Goal: Find specific page/section: Find specific page/section

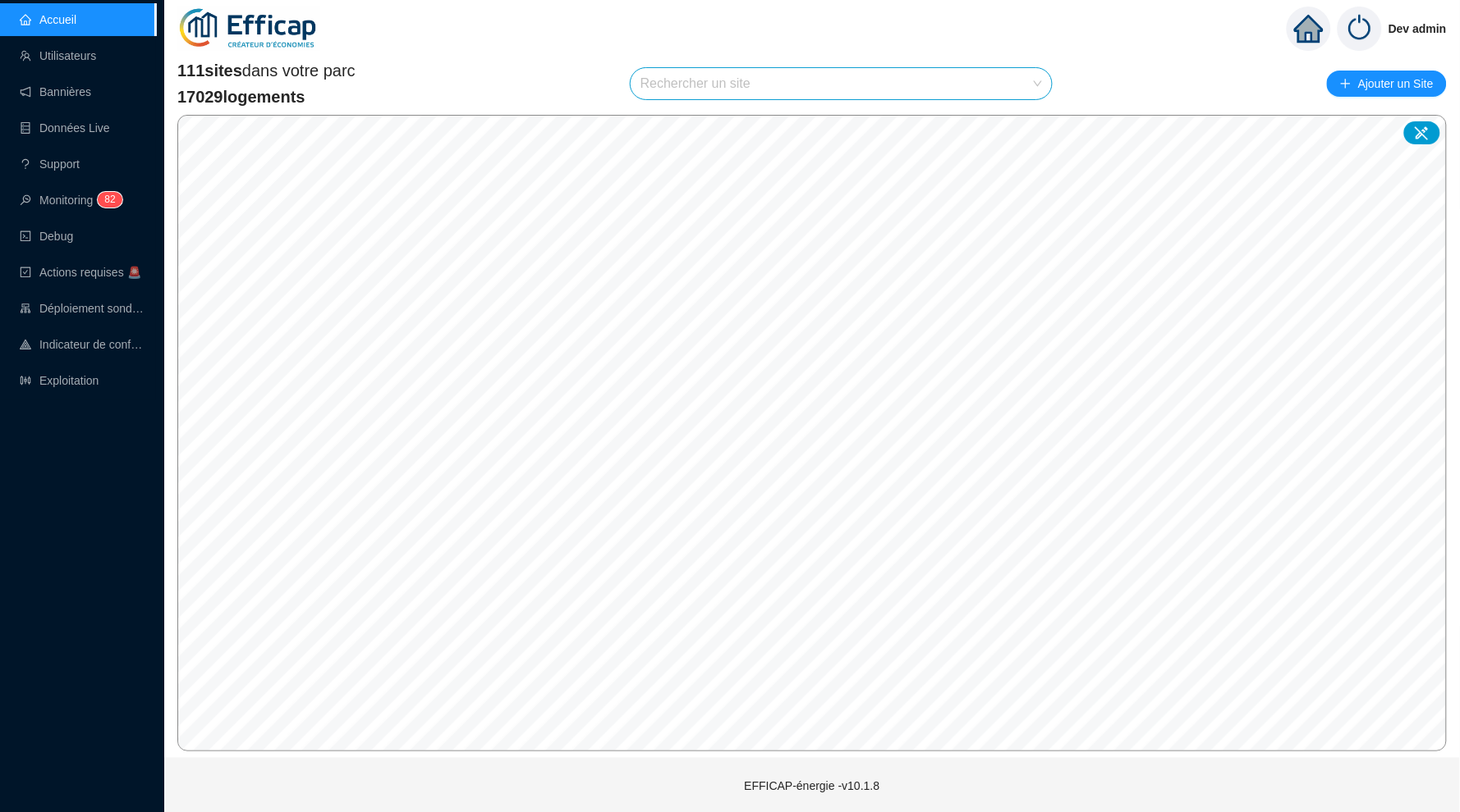
click at [809, 85] on input "search" at bounding box center [833, 83] width 387 height 31
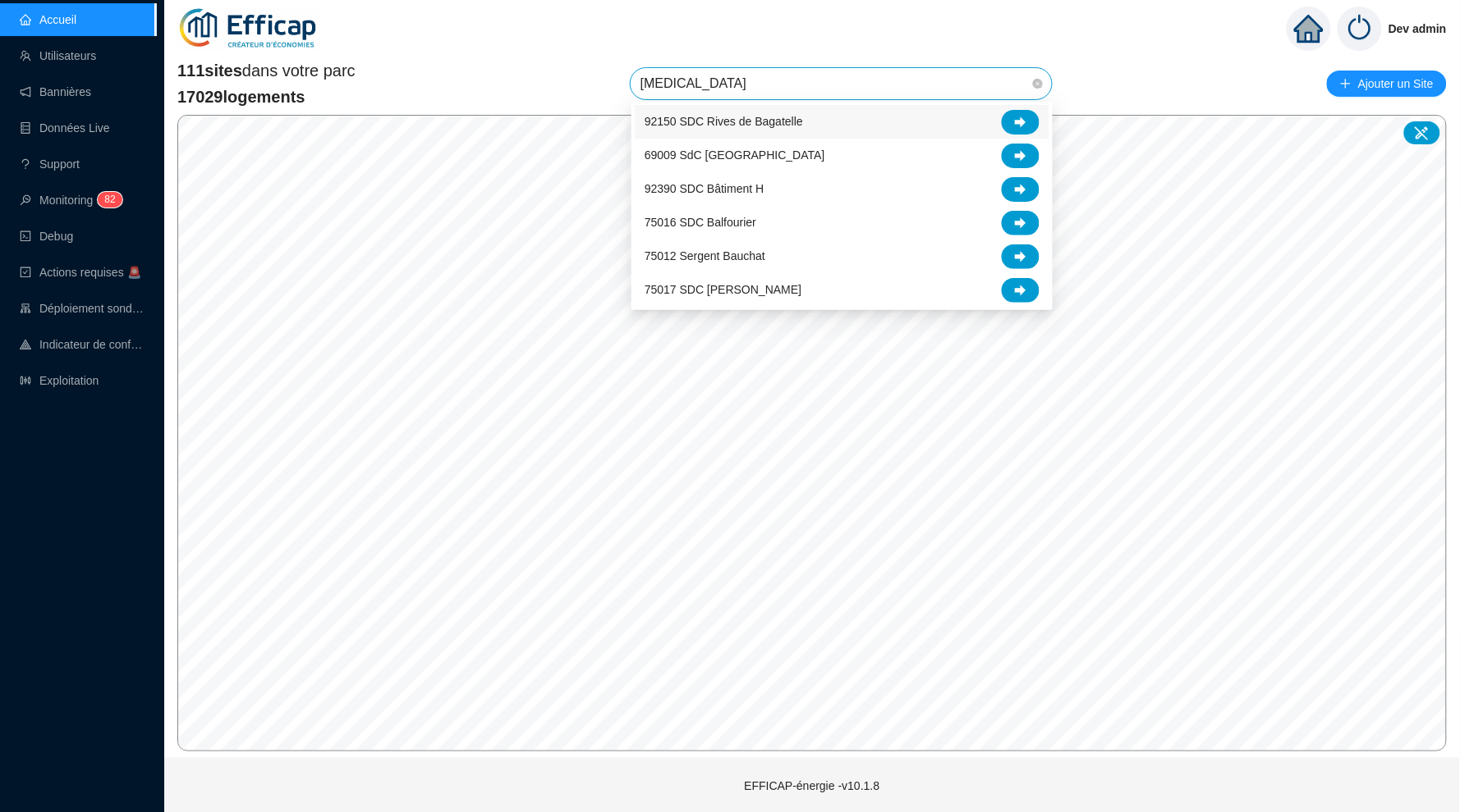
type input "balm"
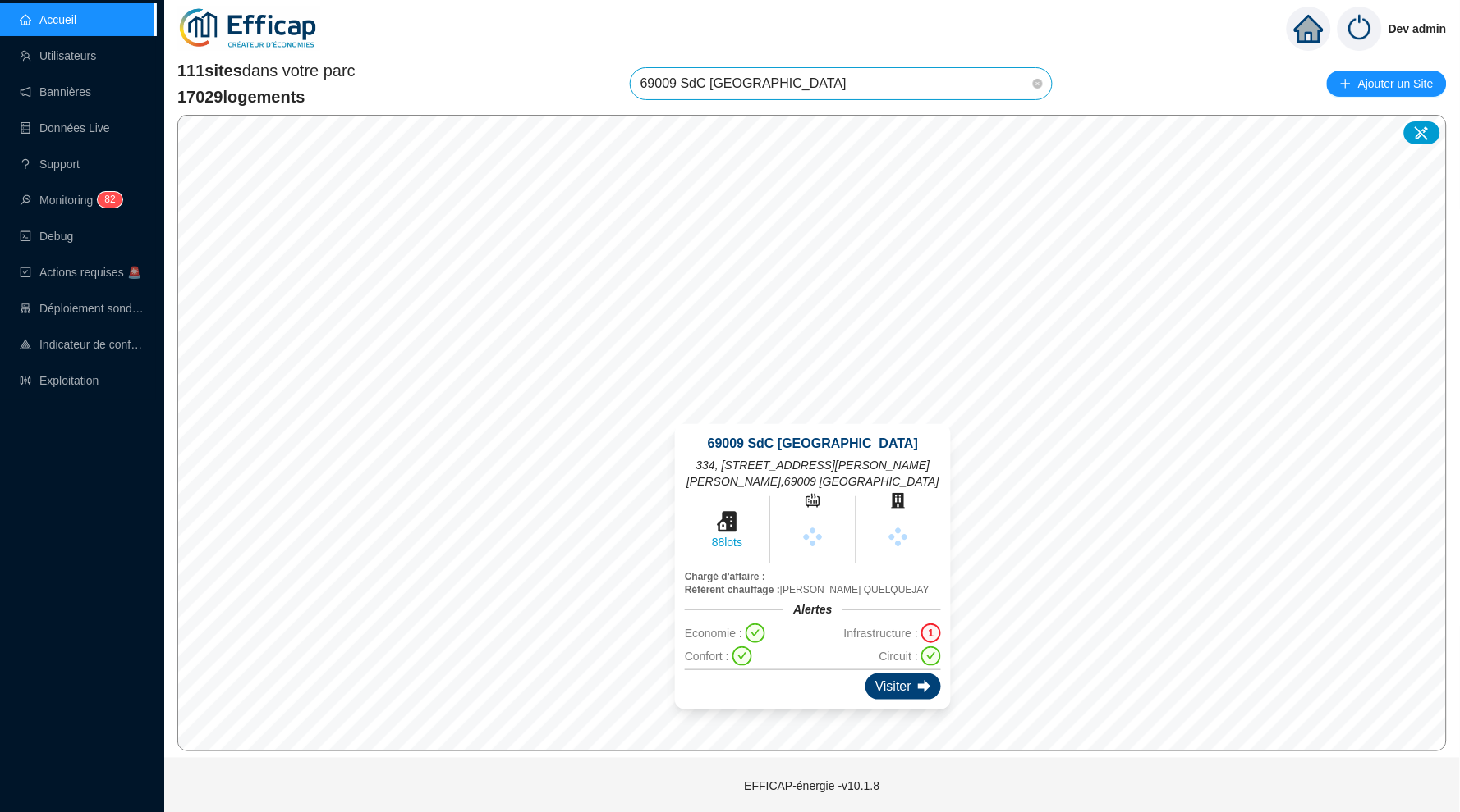
click at [899, 681] on div "Visiter" at bounding box center [903, 686] width 75 height 26
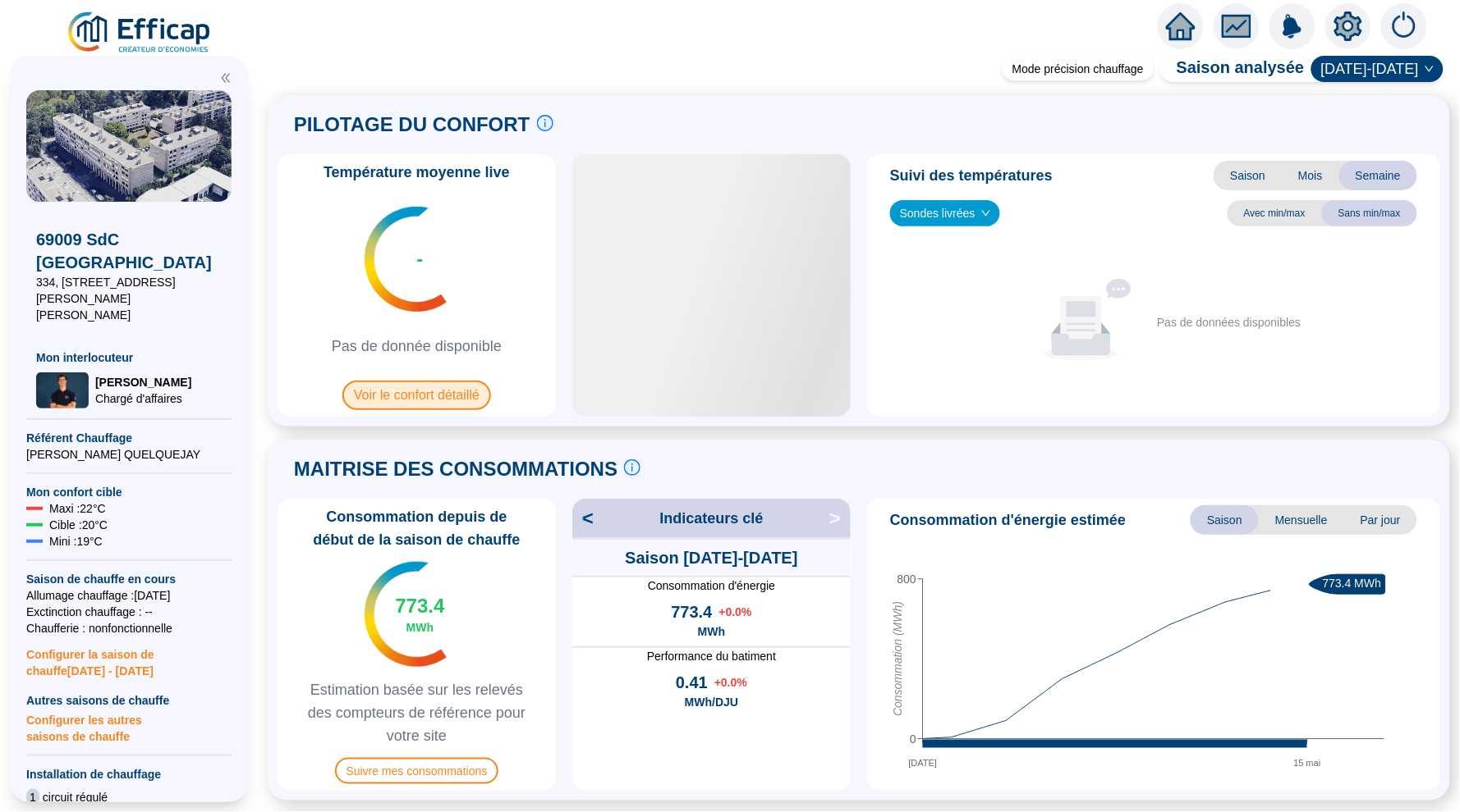
click at [411, 389] on span "Voir le confort détaillé" at bounding box center [416, 396] width 148 height 30
